Goal: Entertainment & Leisure: Browse casually

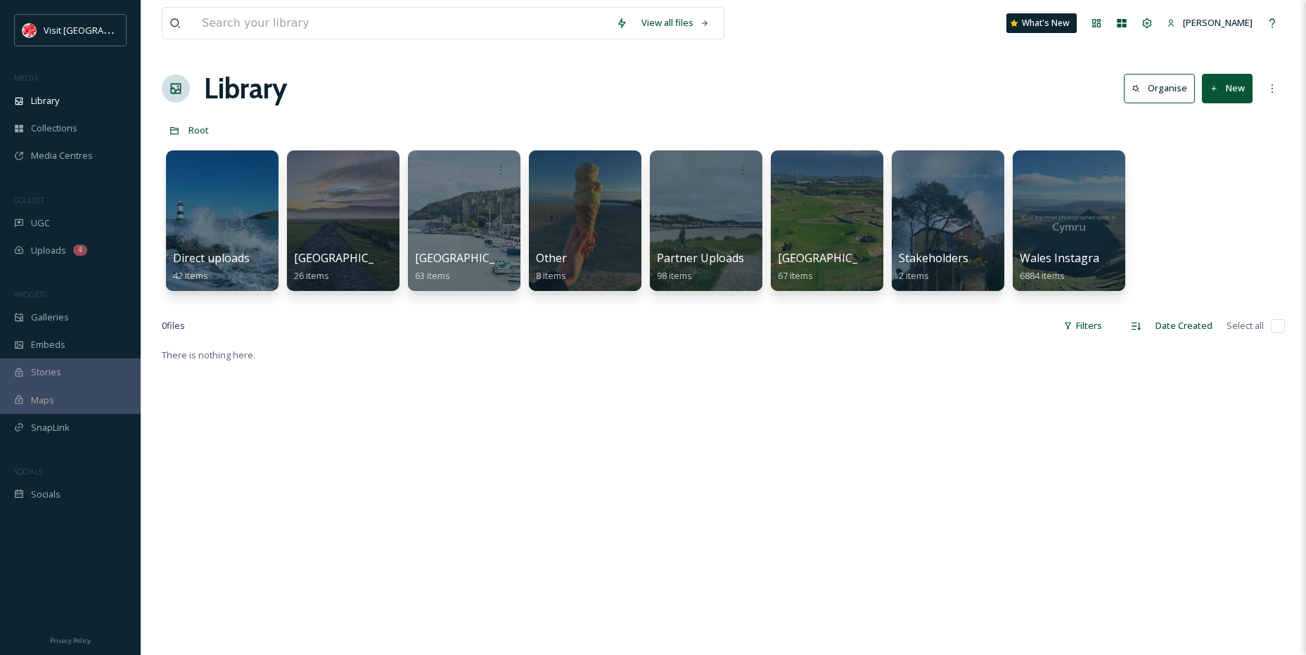
click at [79, 220] on div "UGC" at bounding box center [70, 223] width 141 height 27
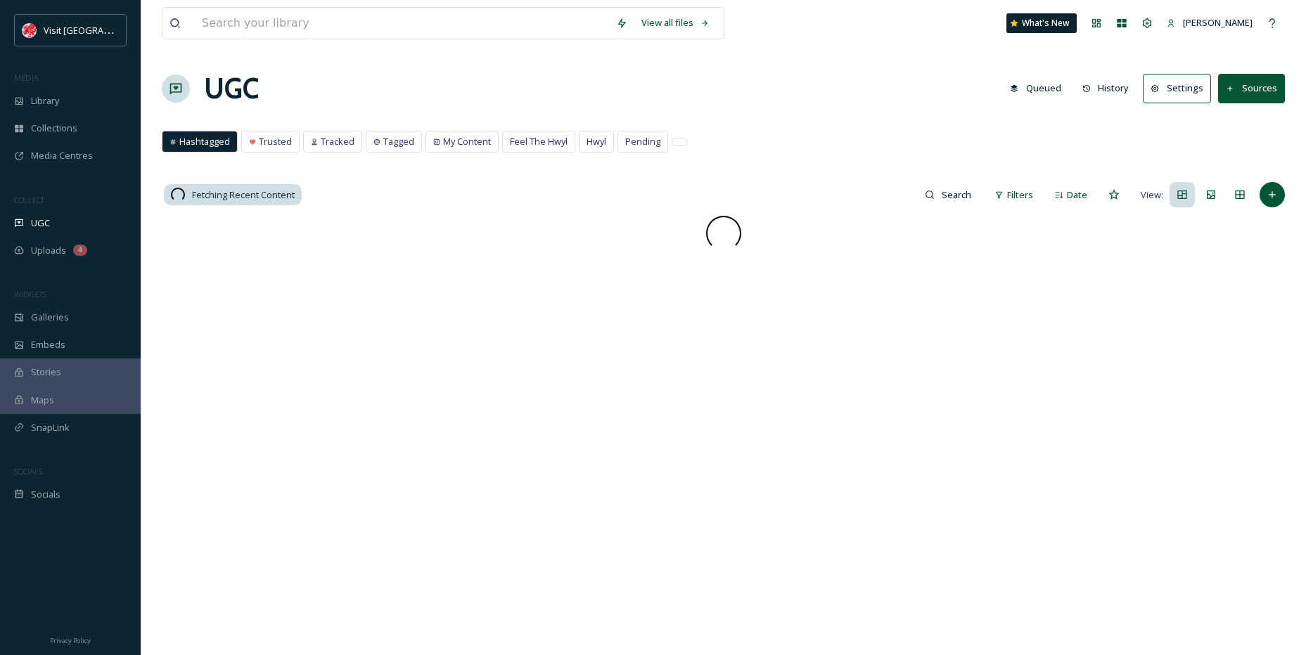
click at [564, 136] on span "Feel The Hwyl" at bounding box center [539, 141] width 58 height 13
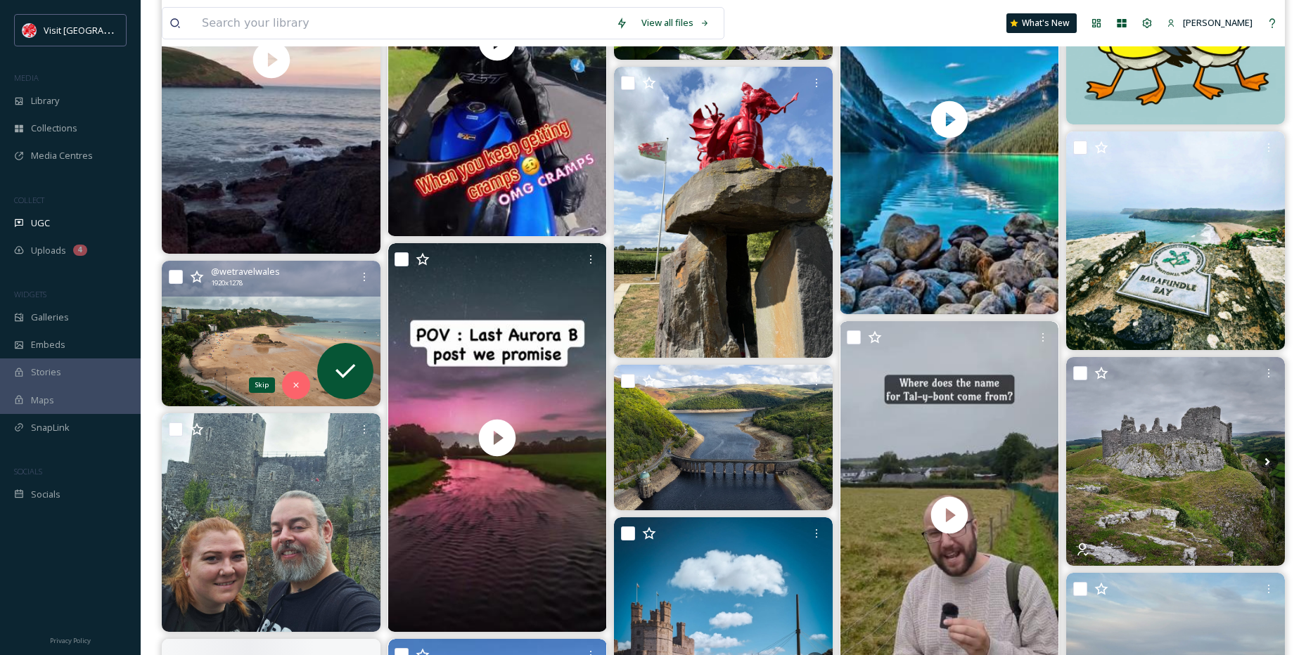
scroll to position [774, 0]
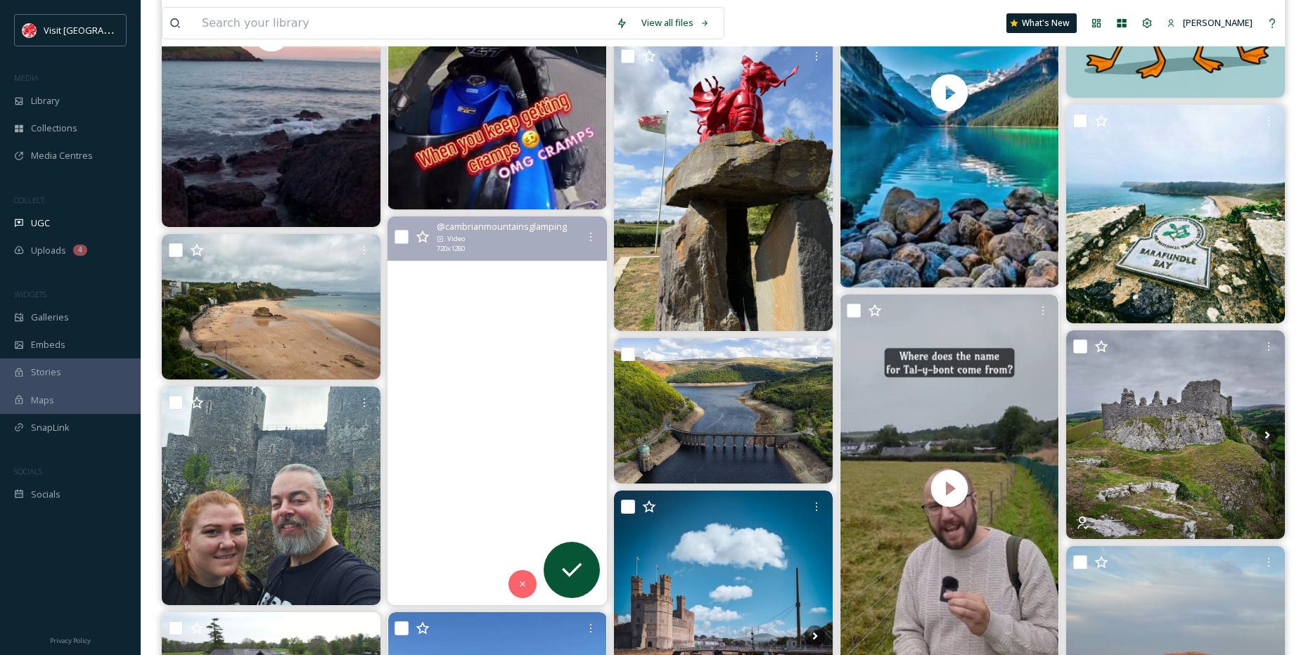
click at [425, 465] on video "Pont Gogoyan bridge over the Afon Teifi is the perfect viewing platform for the…" at bounding box center [497, 411] width 219 height 389
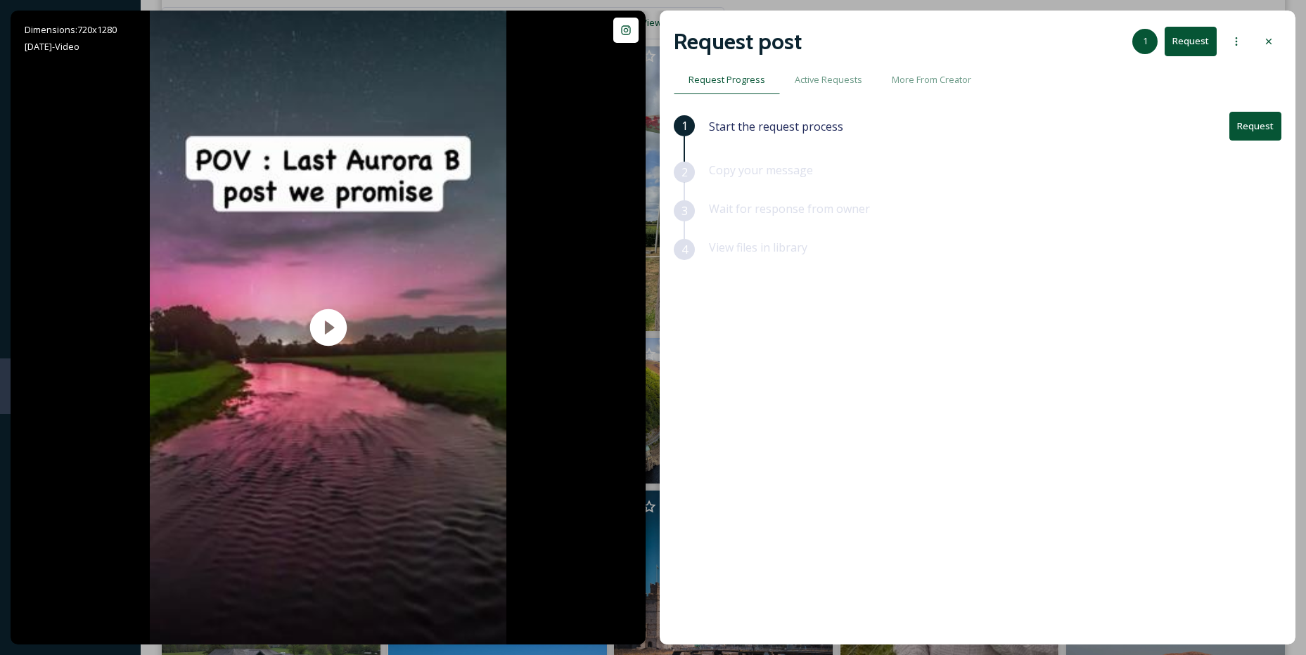
click at [1261, 49] on div at bounding box center [1268, 41] width 25 height 25
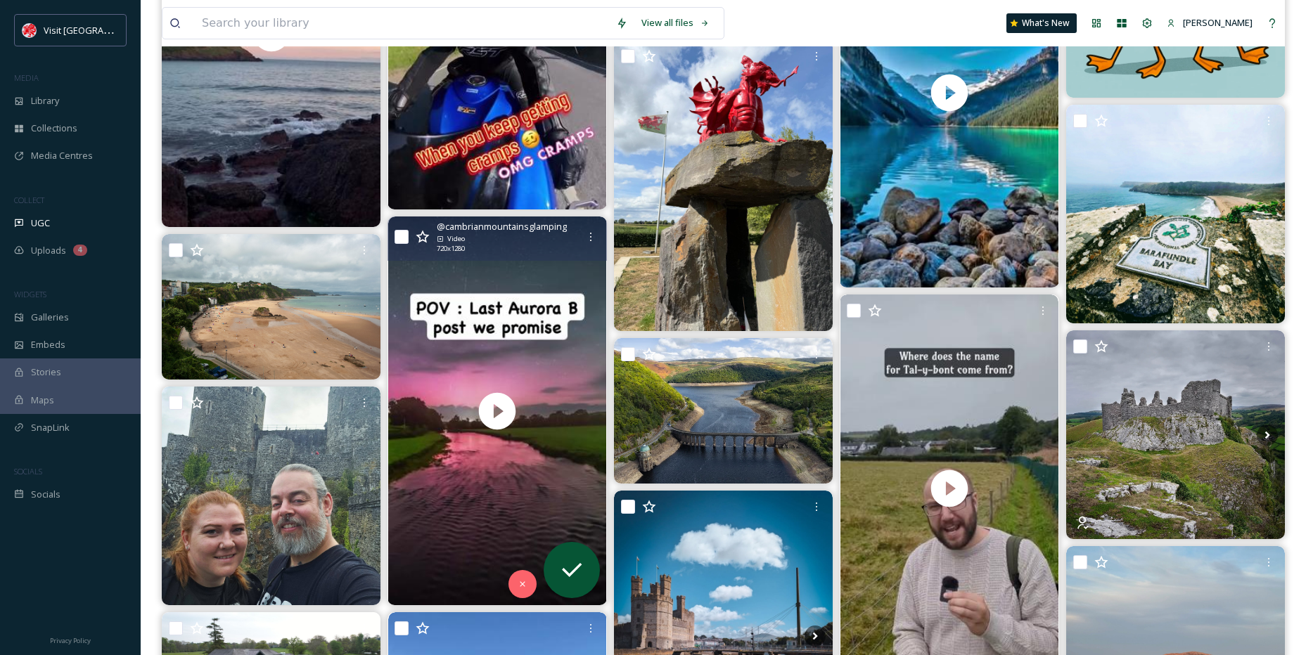
scroll to position [844, 0]
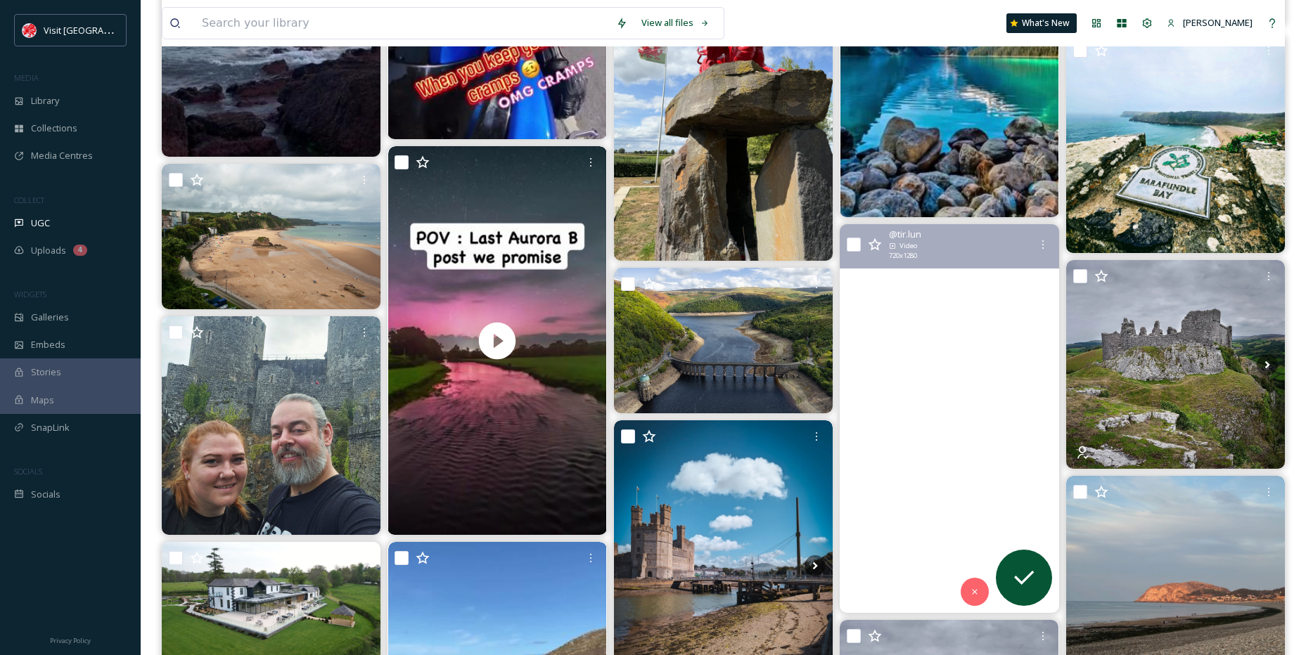
click at [961, 390] on video "Where does the name for Tal-y-Bont come from?\a\a#wales #cymru #welsh #cymraeg …" at bounding box center [949, 418] width 219 height 389
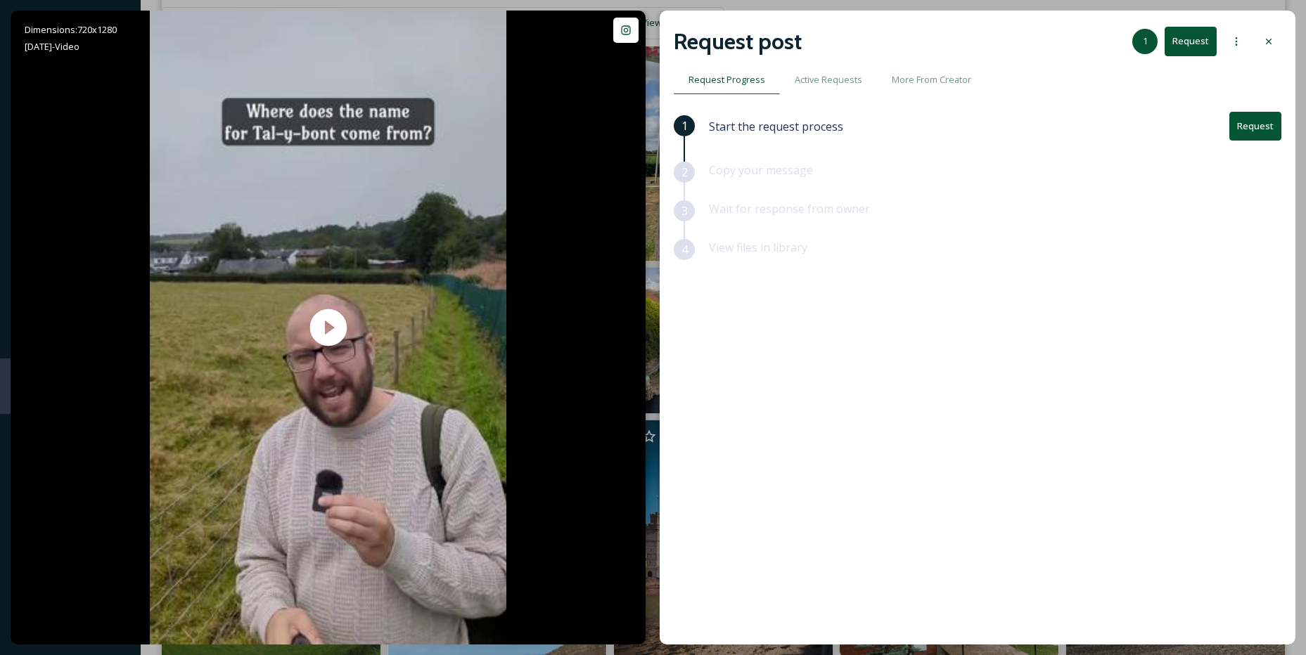
click at [1278, 36] on div at bounding box center [1268, 41] width 25 height 25
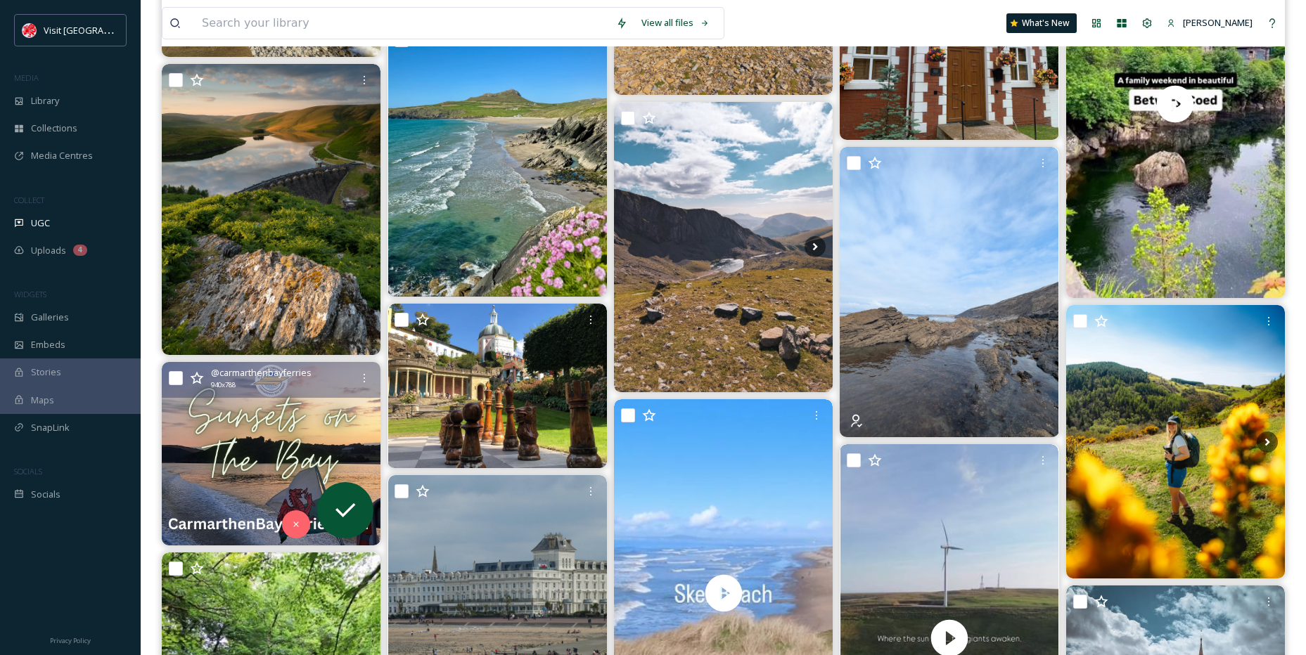
scroll to position [1688, 0]
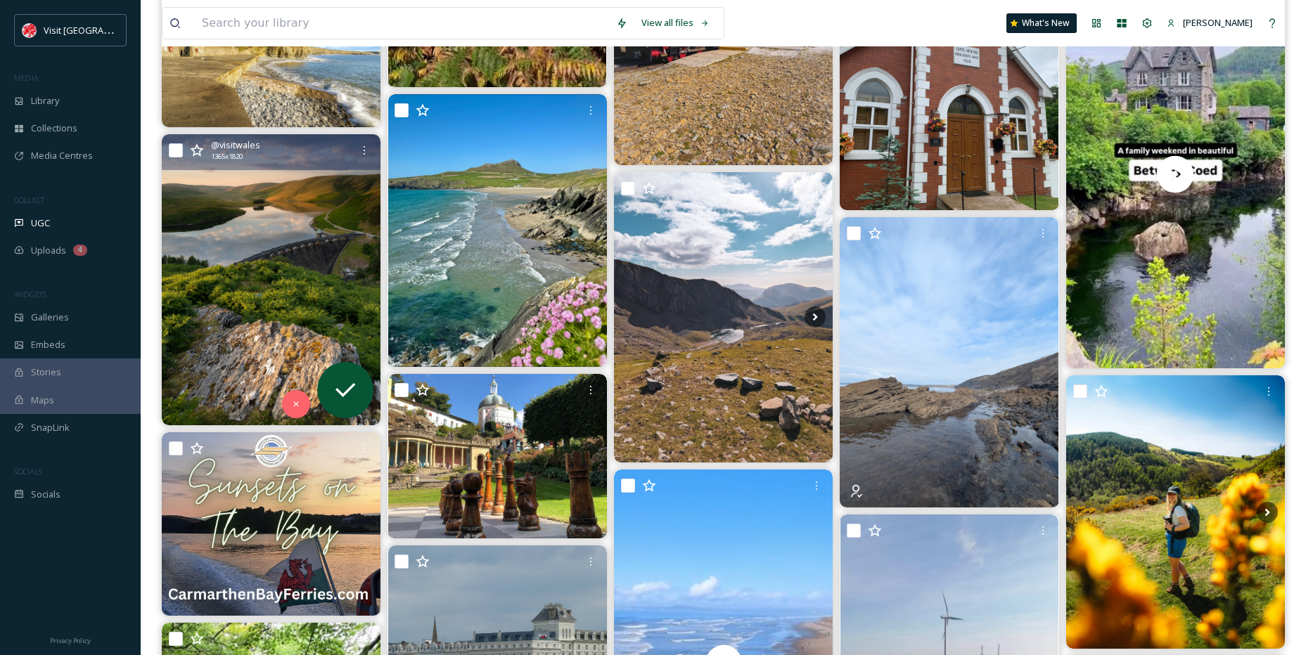
click at [300, 334] on img at bounding box center [271, 280] width 219 height 292
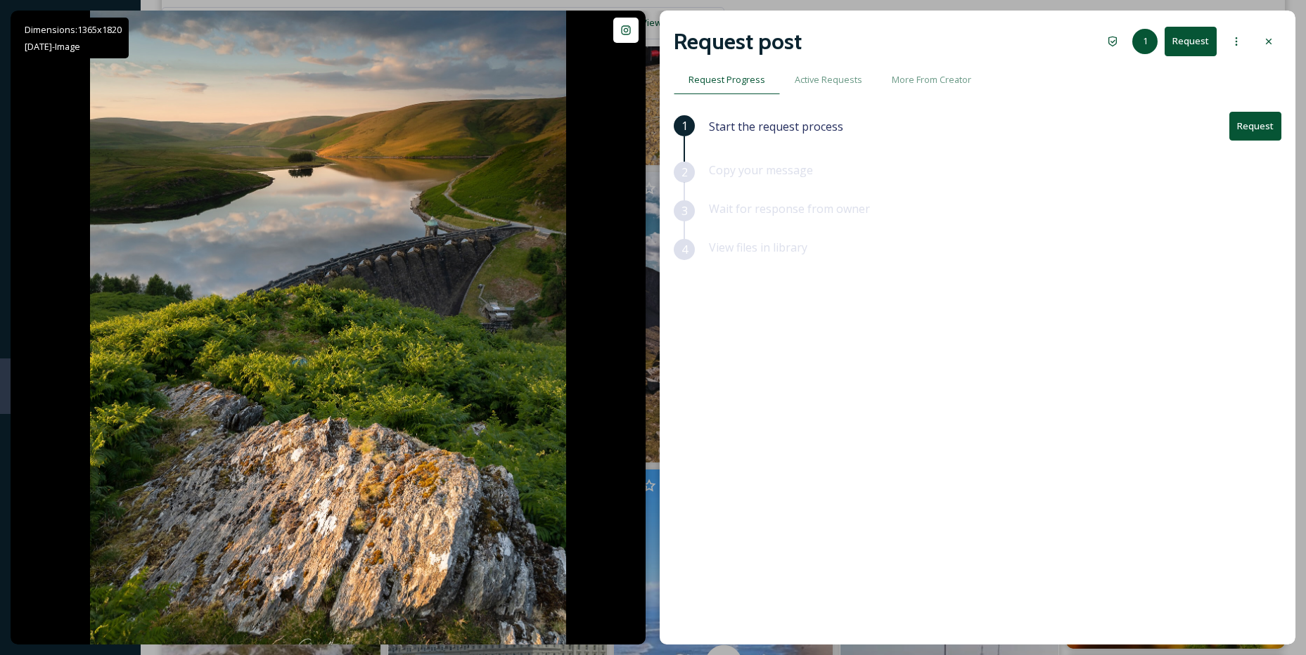
click at [1275, 41] on div at bounding box center [1268, 41] width 25 height 25
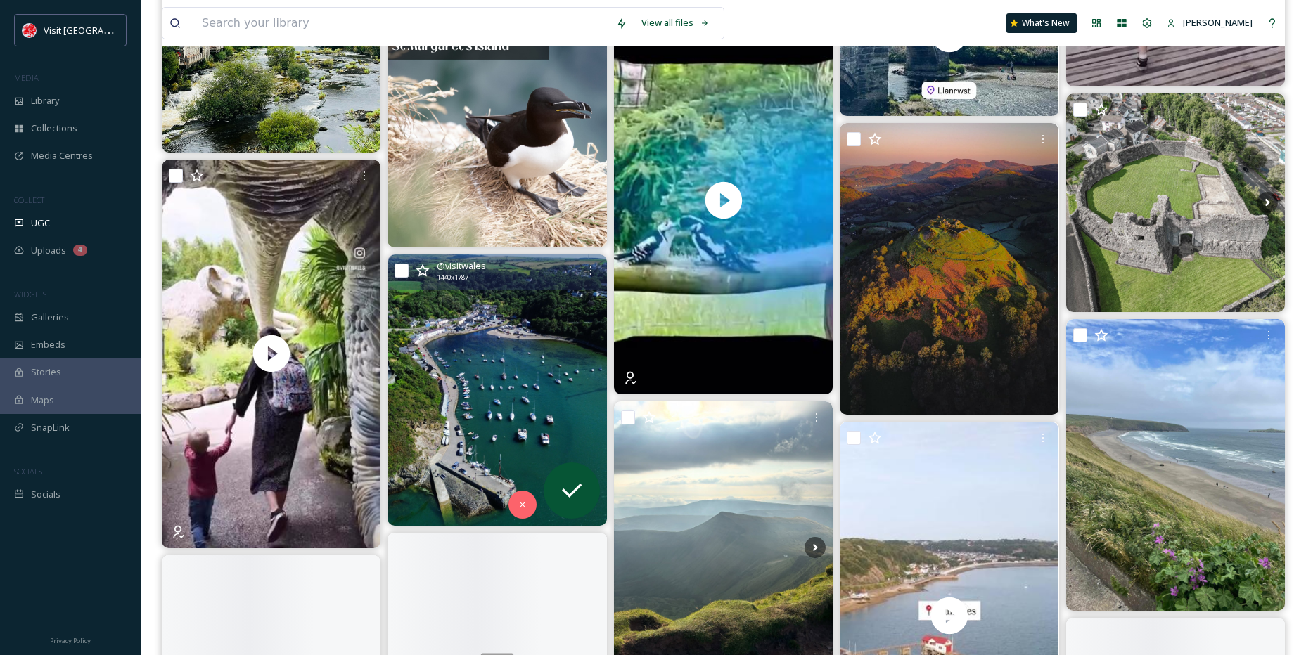
scroll to position [3024, 0]
